Goal: Use online tool/utility: Utilize a website feature to perform a specific function

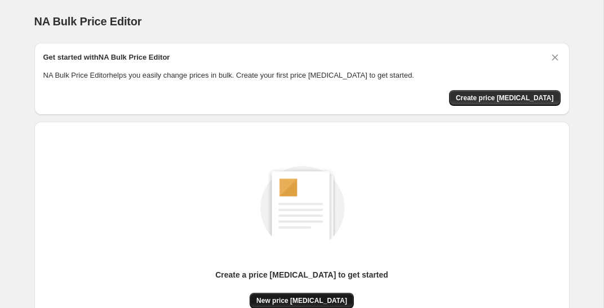
click at [301, 296] on span "New price [MEDICAL_DATA]" at bounding box center [301, 300] width 91 height 9
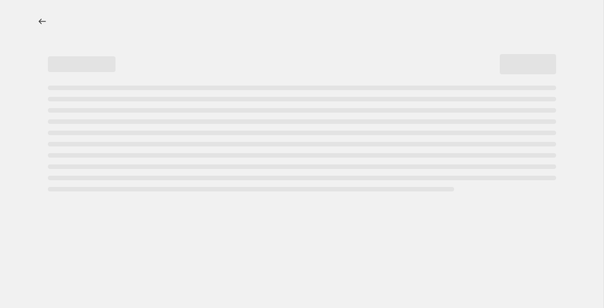
select select "percentage"
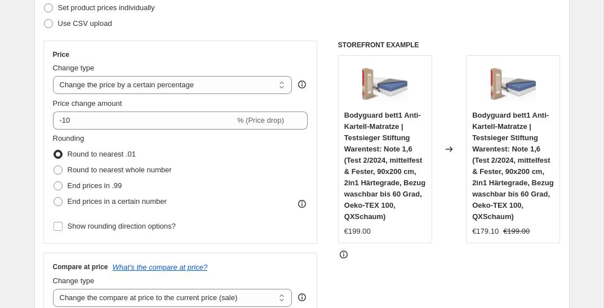
scroll to position [185, 0]
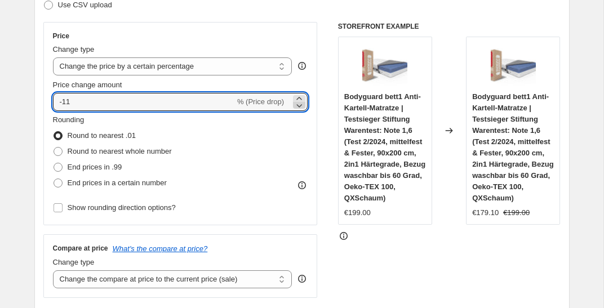
click at [298, 108] on icon at bounding box center [299, 105] width 11 height 11
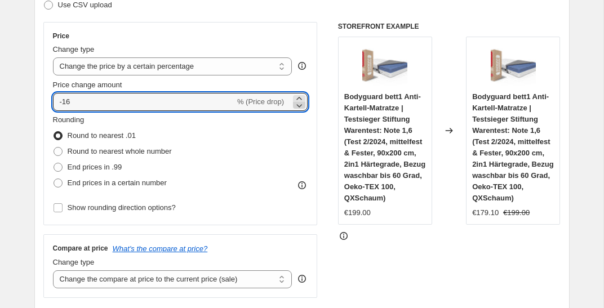
click at [298, 108] on icon at bounding box center [299, 105] width 11 height 11
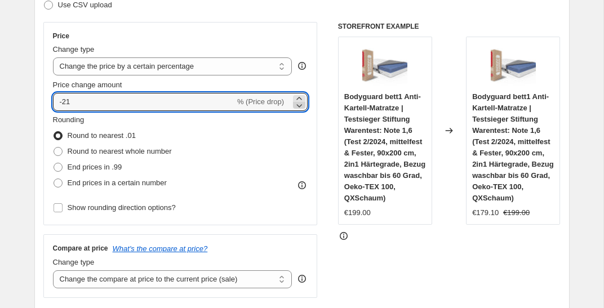
click at [298, 108] on icon at bounding box center [299, 105] width 11 height 11
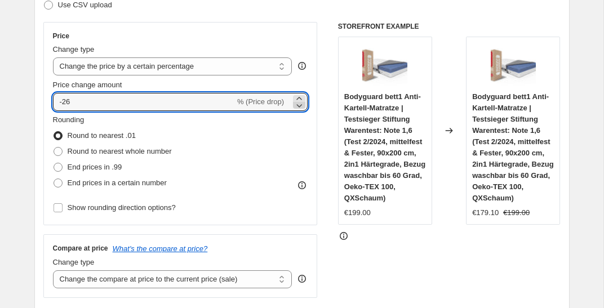
click at [298, 108] on icon at bounding box center [299, 105] width 11 height 11
type input "-30"
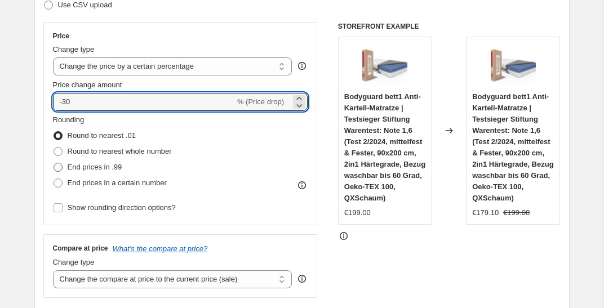
click at [76, 173] on span "End prices in .99" at bounding box center [95, 167] width 55 height 11
click at [54, 163] on input "End prices in .99" at bounding box center [54, 163] width 1 height 1
radio input "true"
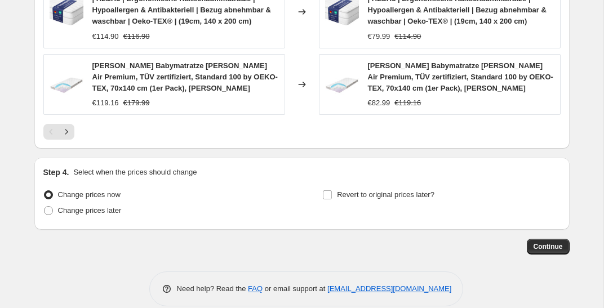
scroll to position [928, 0]
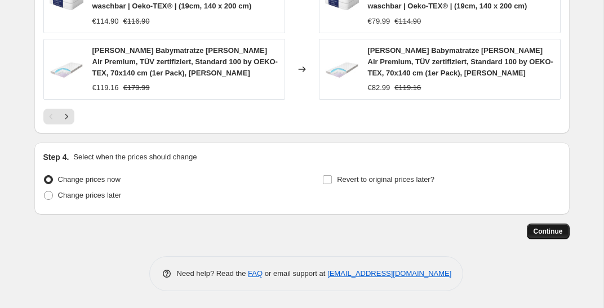
click at [543, 232] on span "Continue" at bounding box center [548, 231] width 29 height 9
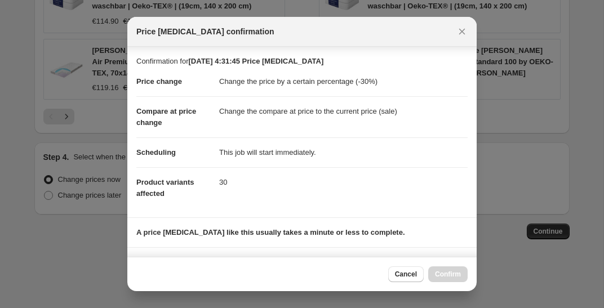
scroll to position [166, 0]
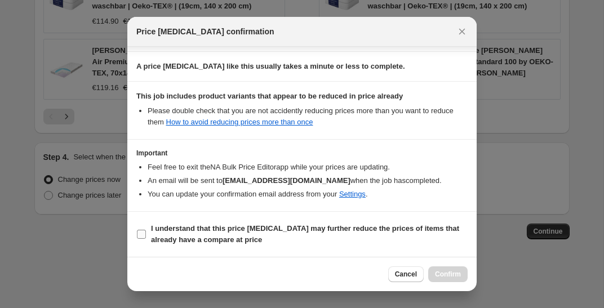
click at [318, 236] on span "I understand that this price [MEDICAL_DATA] may further reduce the prices of it…" at bounding box center [309, 234] width 317 height 23
click at [146, 236] on input "I understand that this price [MEDICAL_DATA] may further reduce the prices of it…" at bounding box center [141, 234] width 9 height 9
checkbox input "true"
click at [447, 276] on span "Confirm" at bounding box center [448, 274] width 26 height 9
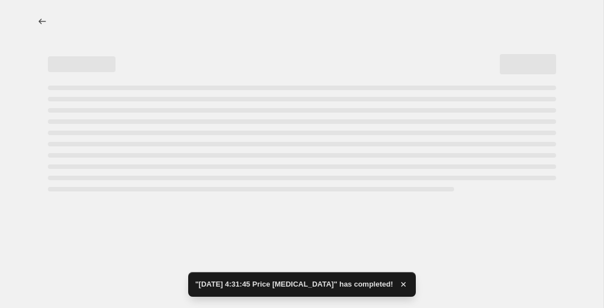
select select "percentage"
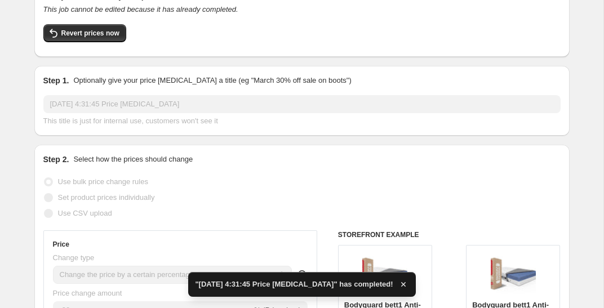
scroll to position [85, 0]
